Goal: Task Accomplishment & Management: Use online tool/utility

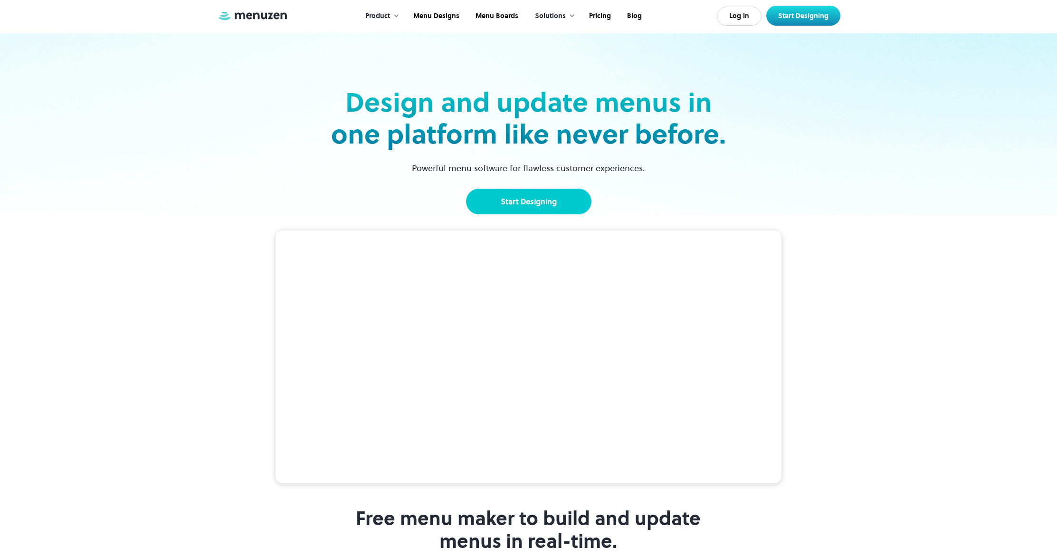
click at [526, 196] on link "Start Designing" at bounding box center [528, 202] width 125 height 26
